Goal: Task Accomplishment & Management: Manage account settings

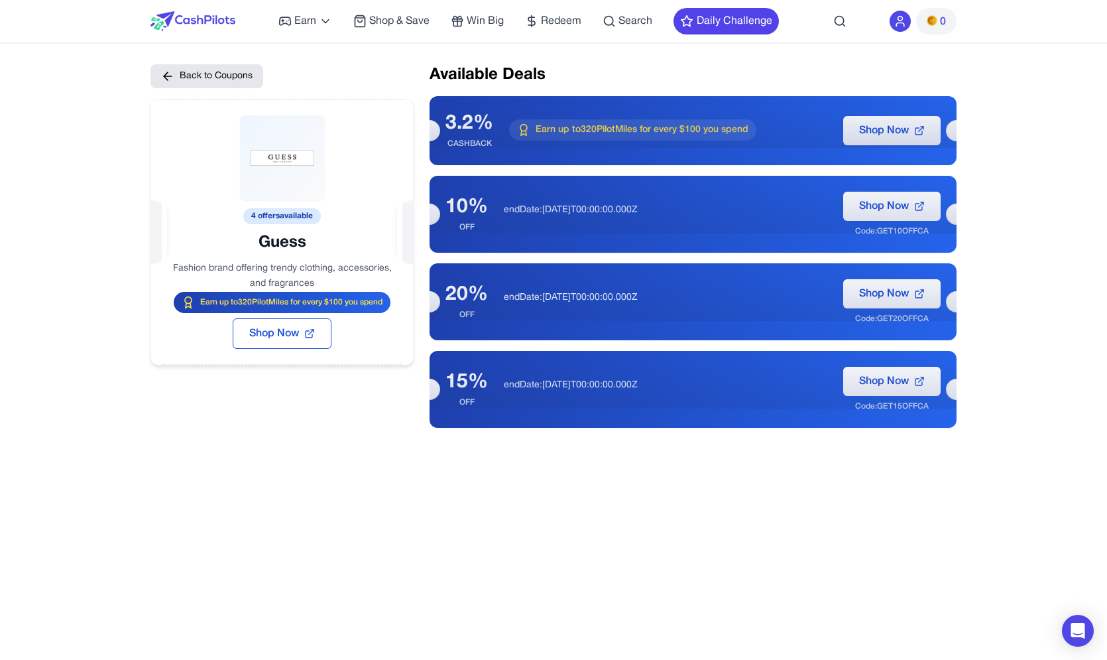
click at [858, 33] on div "Earn Play Games Enjoy fun games and earn Try New App Test new app for rewards T…" at bounding box center [553, 21] width 806 height 42
drag, startPoint x: 906, startPoint y: 23, endPoint x: 922, endPoint y: 23, distance: 15.9
click at [918, 23] on div "0" at bounding box center [923, 21] width 67 height 27
click at [936, 20] on img at bounding box center [932, 20] width 11 height 11
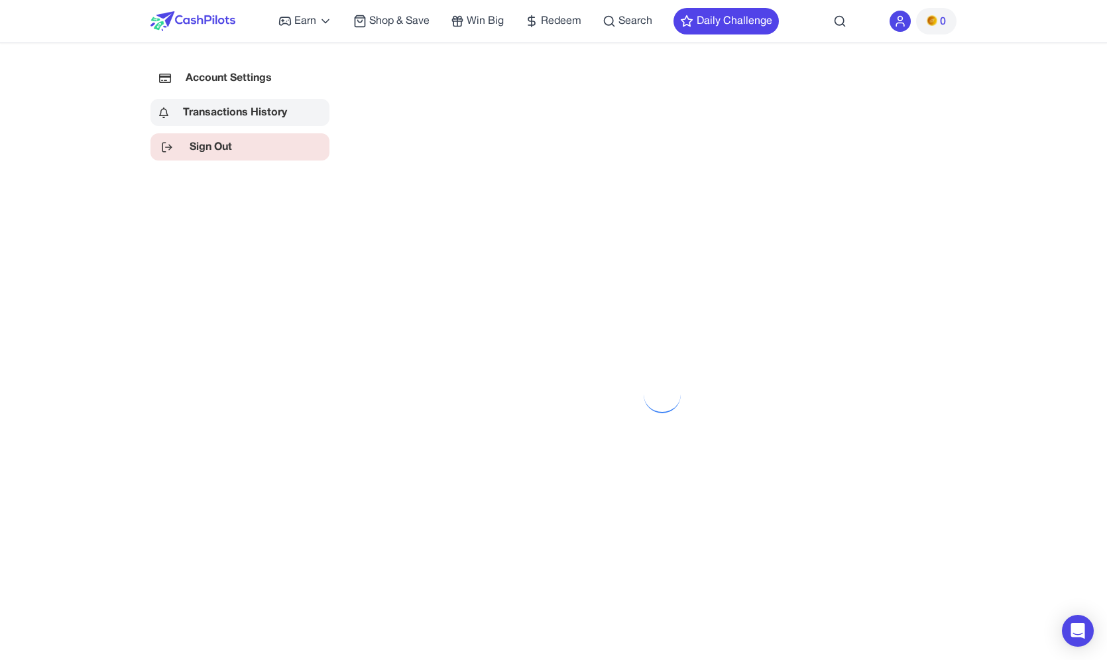
click at [216, 150] on link "Sign Out" at bounding box center [239, 146] width 179 height 27
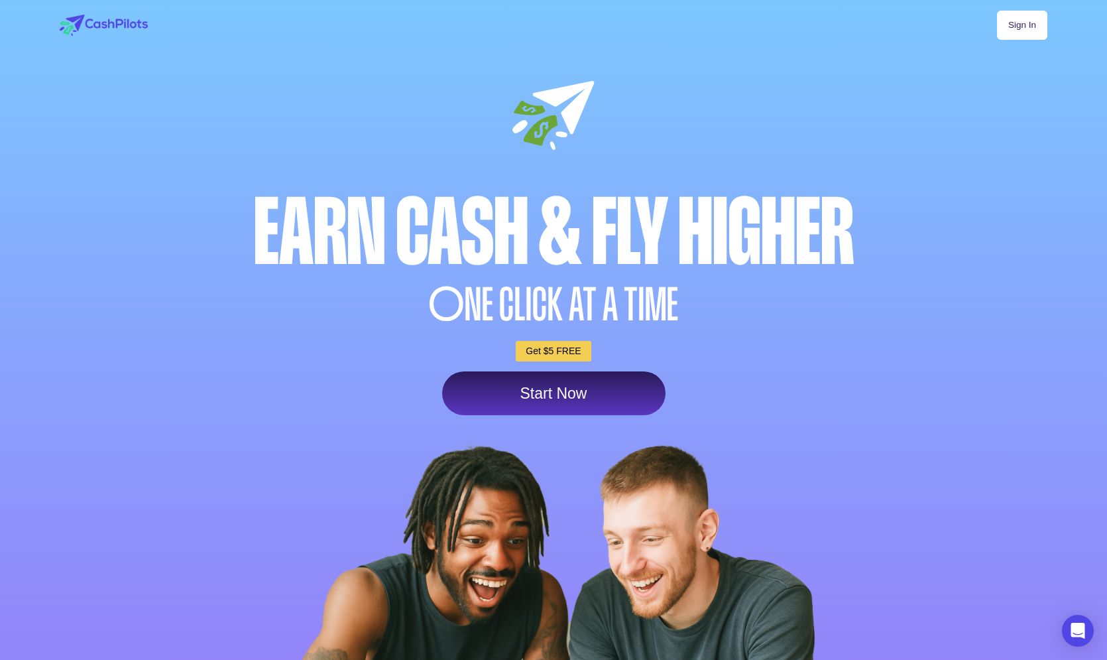
click at [573, 402] on link "Start Now" at bounding box center [553, 393] width 223 height 44
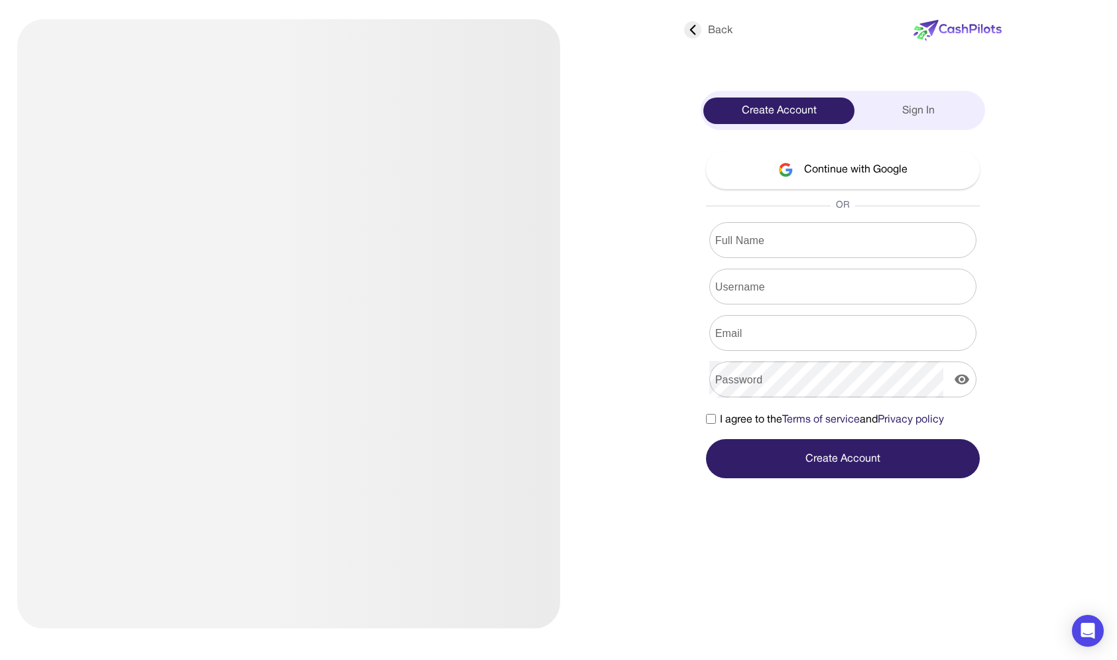
click at [931, 129] on div "Create Account Sign In" at bounding box center [843, 110] width 284 height 39
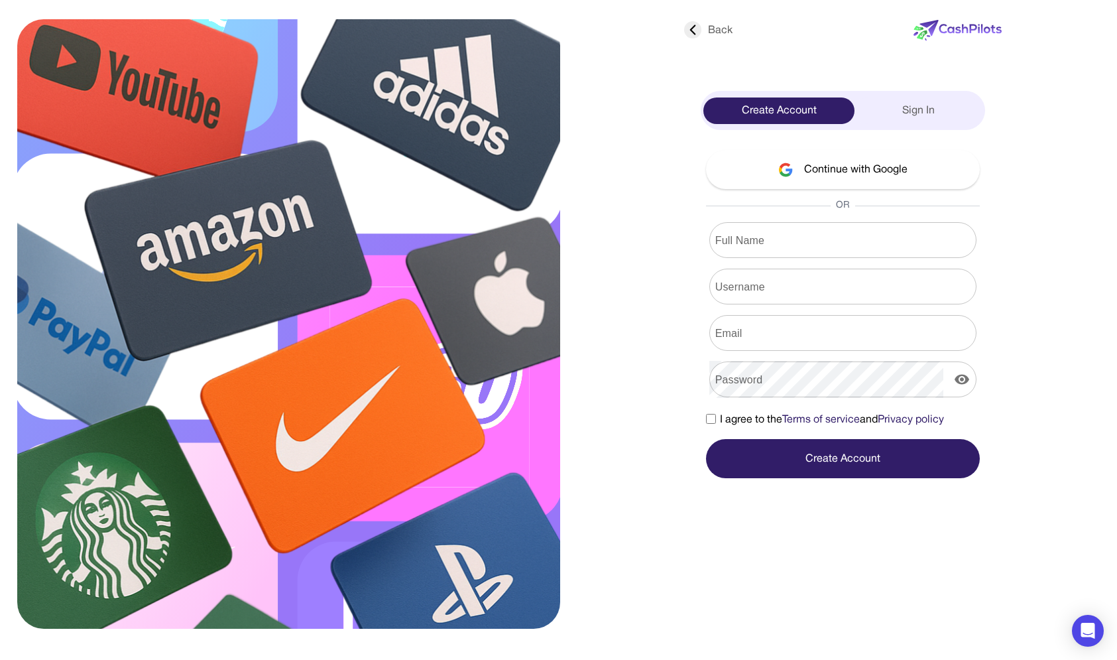
click at [929, 119] on div "Sign In" at bounding box center [918, 110] width 128 height 27
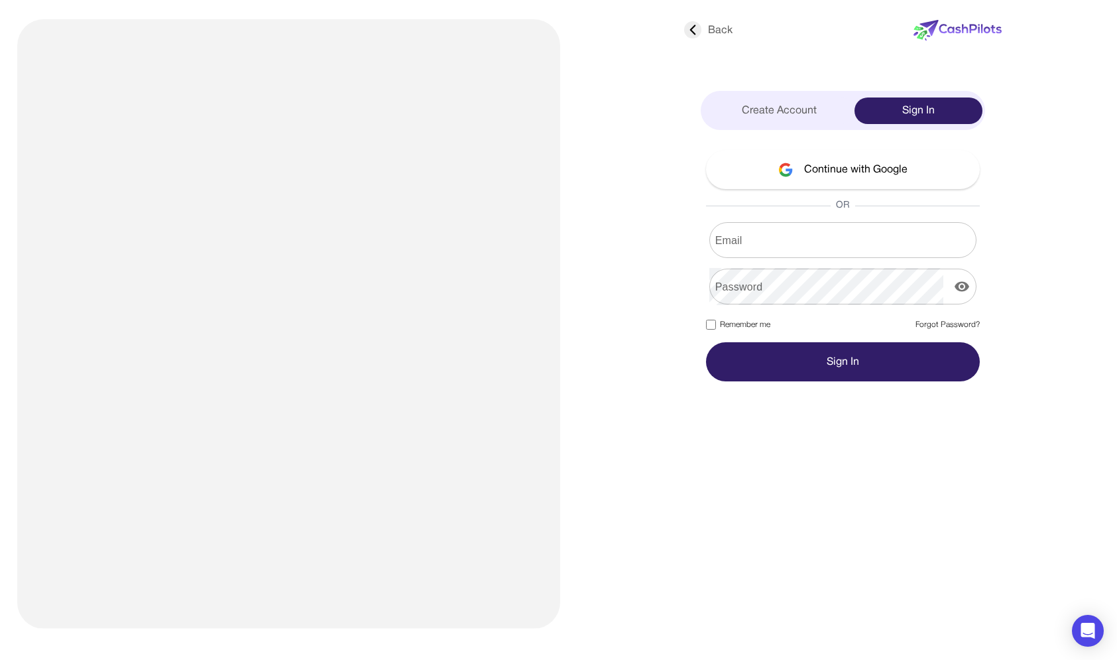
click at [836, 226] on input "Email" at bounding box center [842, 239] width 267 height 37
click at [814, 249] on input "Email" at bounding box center [842, 239] width 267 height 37
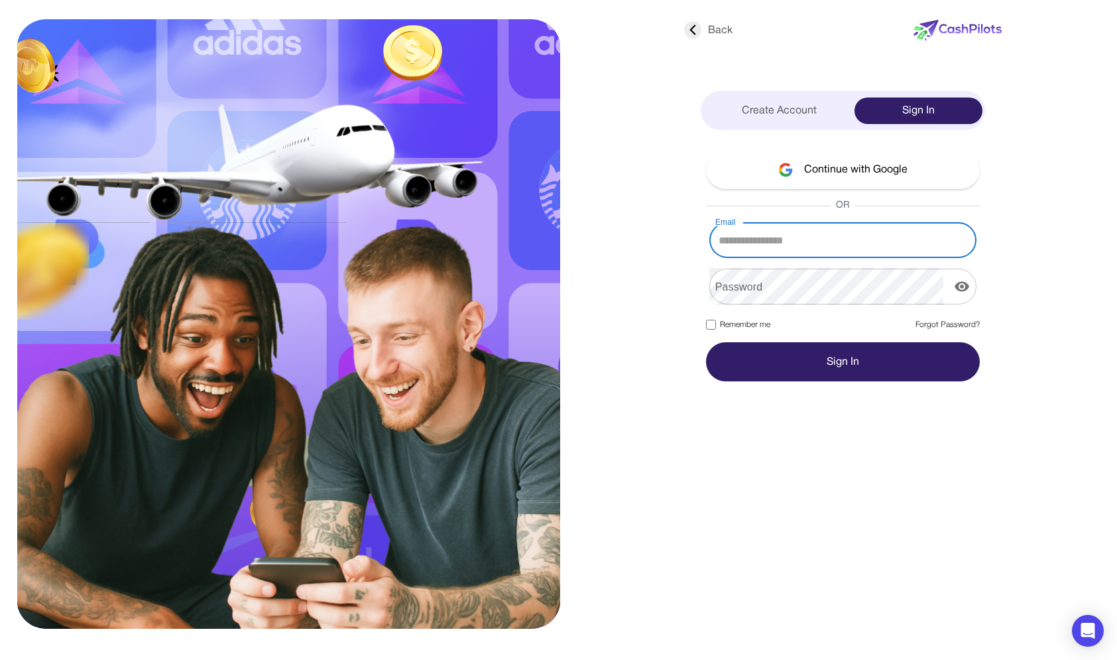
click at [814, 247] on input "Email" at bounding box center [842, 239] width 267 height 37
click at [815, 246] on input "Email" at bounding box center [842, 239] width 267 height 37
click at [823, 218] on div "Continue with Google OR Email Email Password Password Remember me Forgot Passwo…" at bounding box center [843, 265] width 284 height 231
click at [826, 261] on form "Email Email Password Password Remember me Forgot Password? Sign In" at bounding box center [843, 301] width 274 height 159
click at [829, 246] on input "Email" at bounding box center [842, 239] width 267 height 37
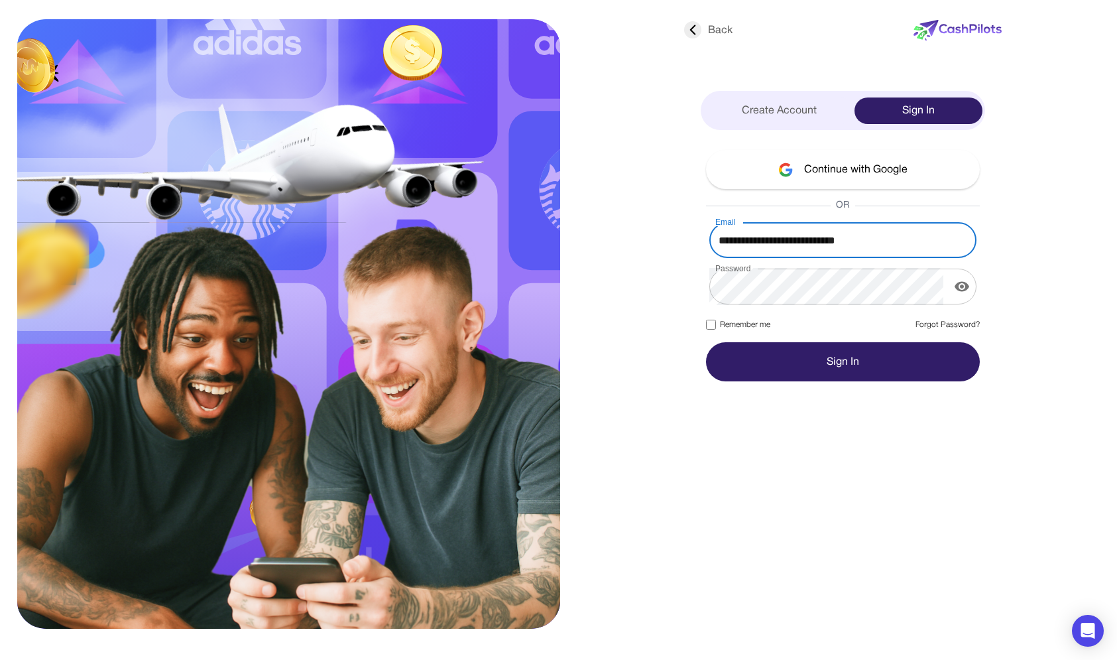
type input "**********"
click at [811, 345] on button "Sign In" at bounding box center [843, 361] width 274 height 39
